Goal: Task Accomplishment & Management: Complete application form

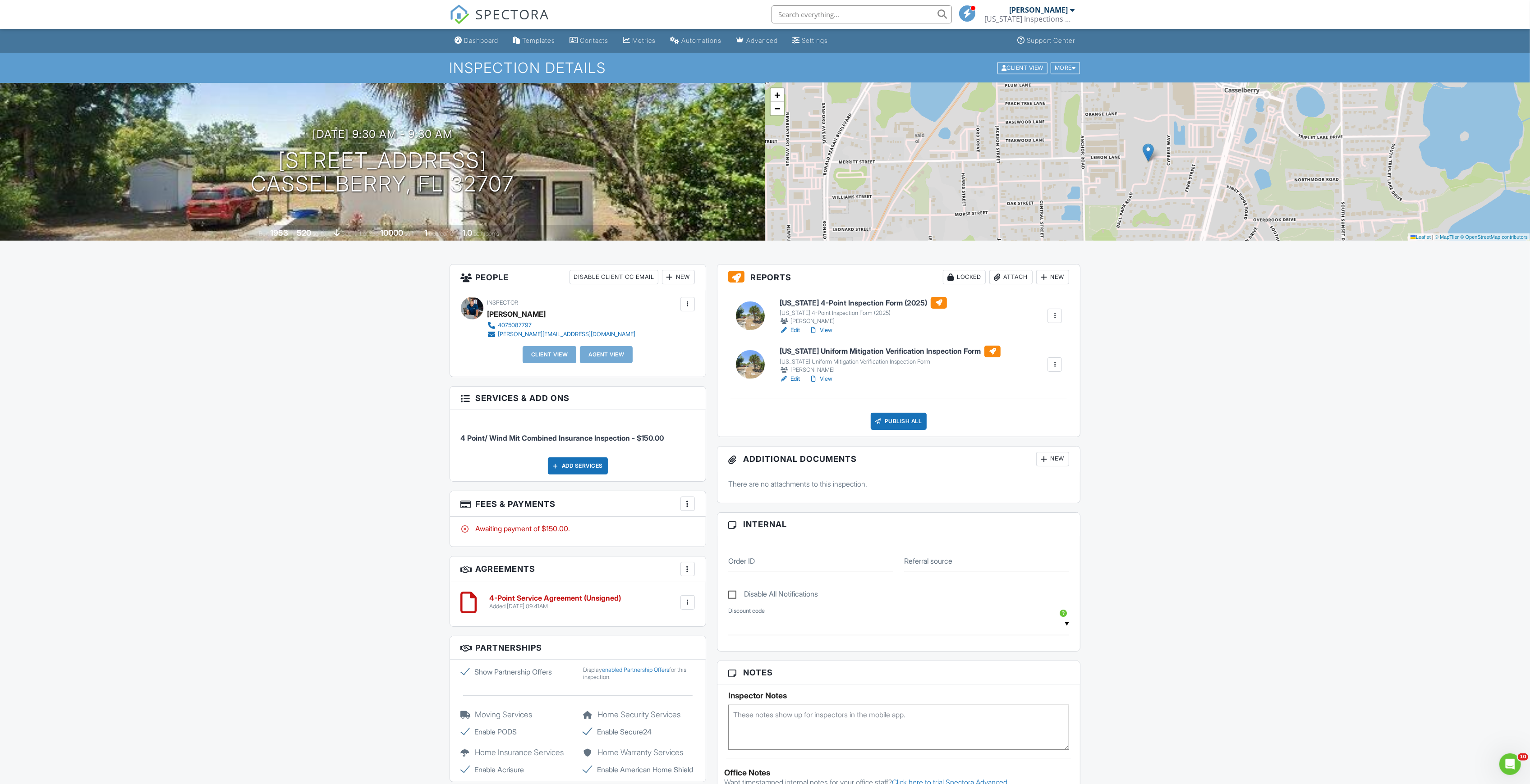
click at [791, 377] on link "Edit" at bounding box center [790, 379] width 20 height 9
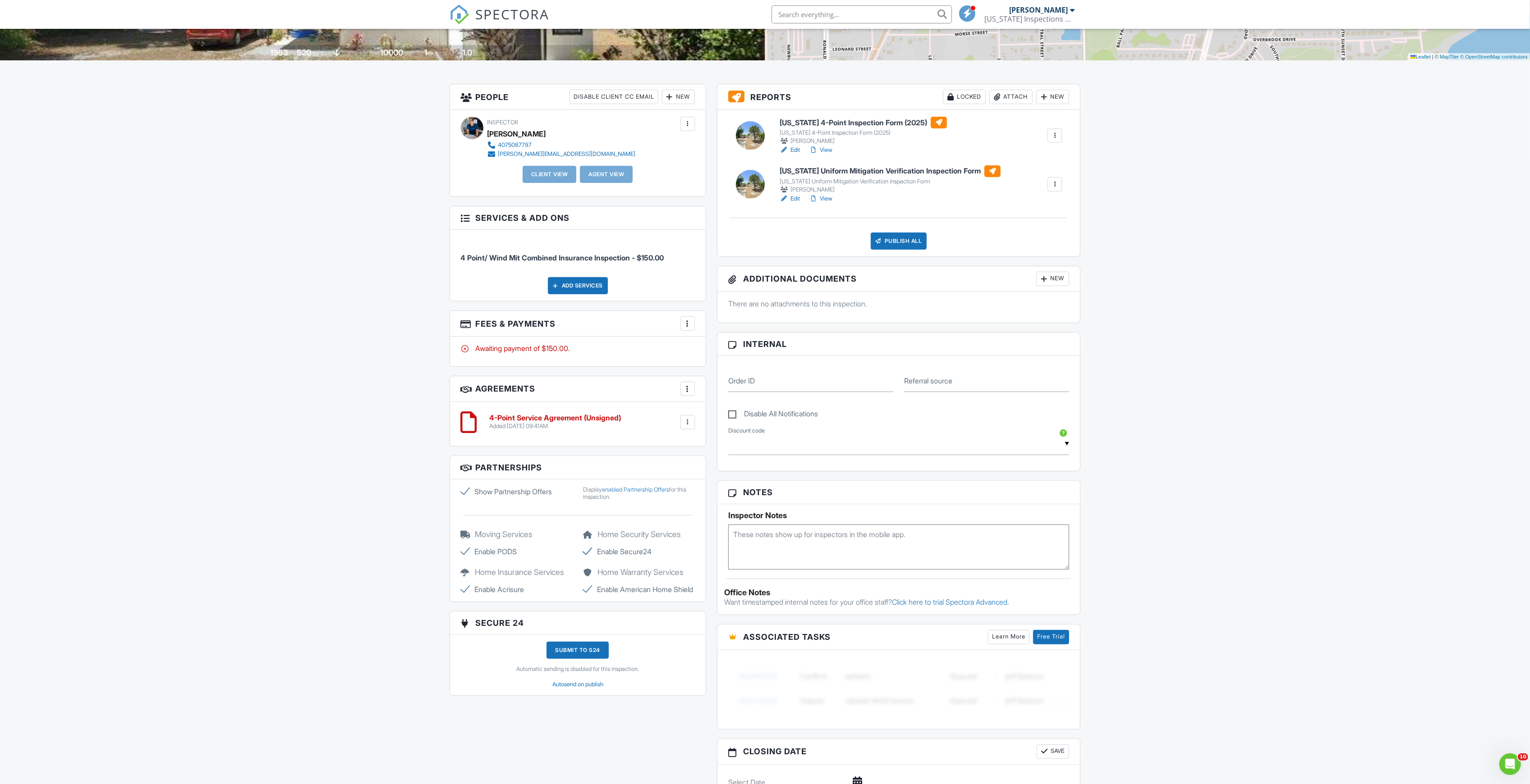
click at [678, 93] on div "New" at bounding box center [678, 97] width 33 height 14
click at [686, 124] on li "Client" at bounding box center [709, 124] width 89 height 23
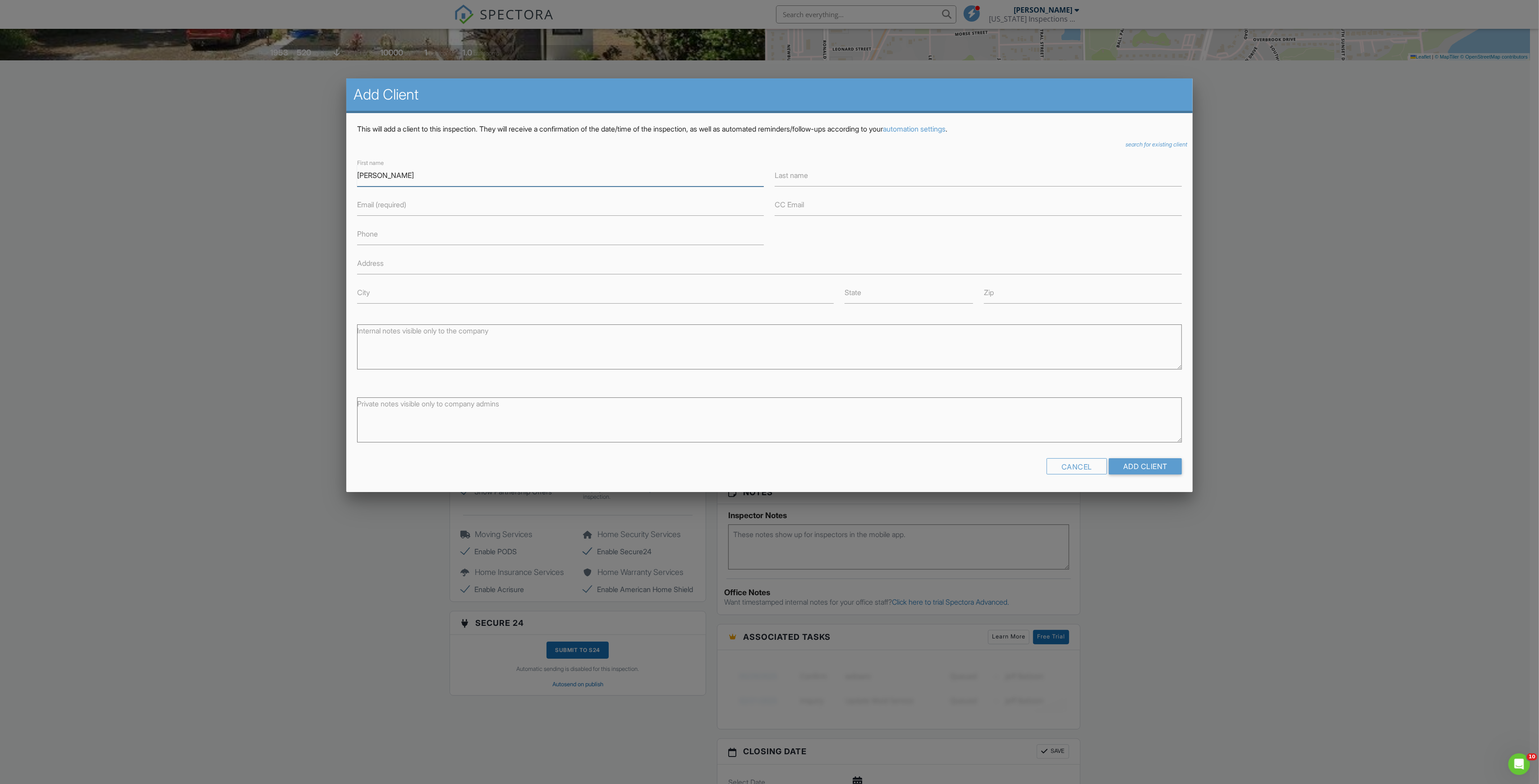
type input "[PERSON_NAME]"
type input "Portales"
type input "h"
type input "[EMAIL_ADDRESS][DOMAIN_NAME]"
click at [1162, 466] on input "Add Client" at bounding box center [1145, 466] width 73 height 16
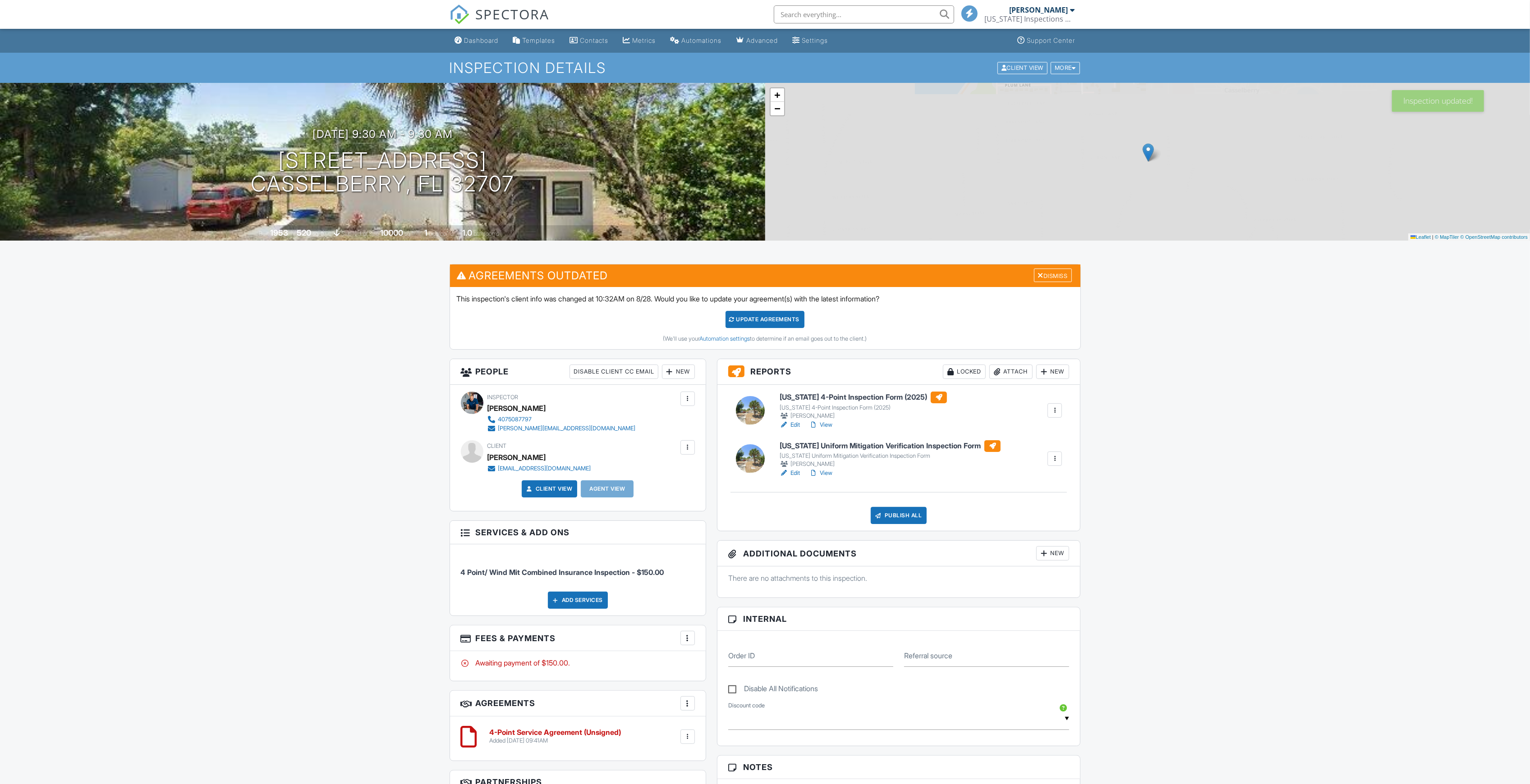
click at [763, 318] on div "Update Agreements" at bounding box center [765, 319] width 79 height 17
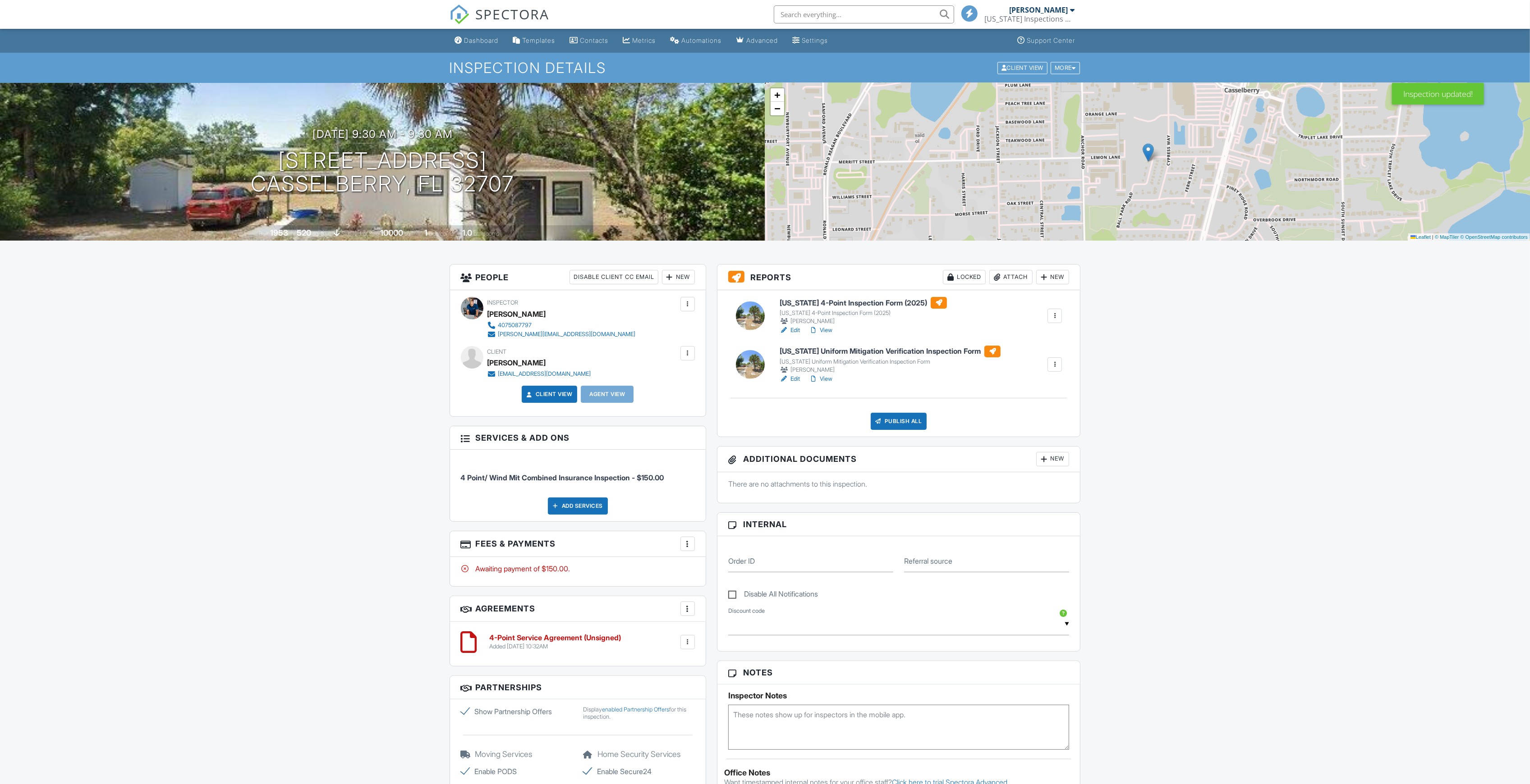
click at [795, 331] on link "Edit" at bounding box center [790, 330] width 20 height 9
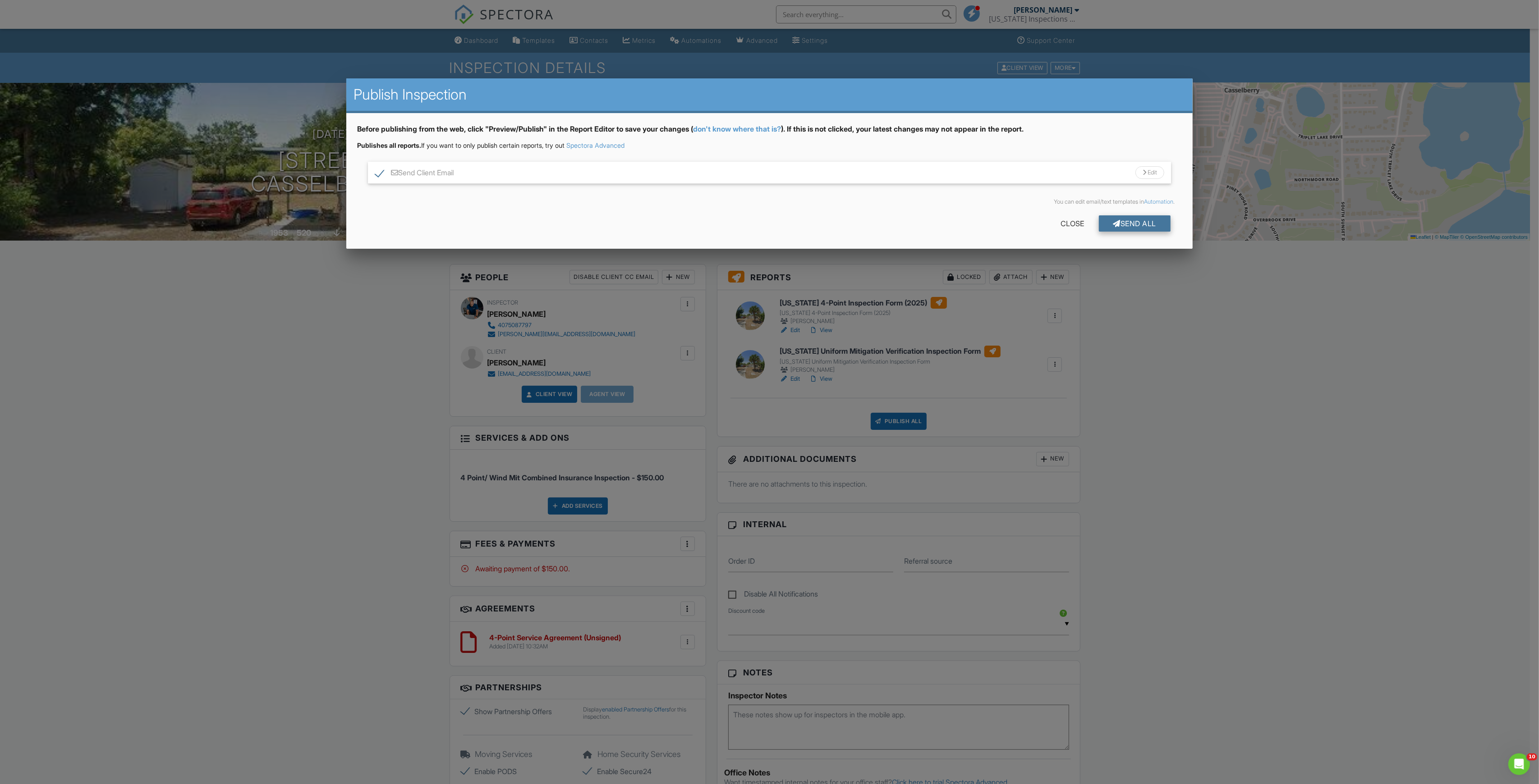
click at [1148, 222] on div "Send All" at bounding box center [1135, 223] width 72 height 16
